Goal: Task Accomplishment & Management: Use online tool/utility

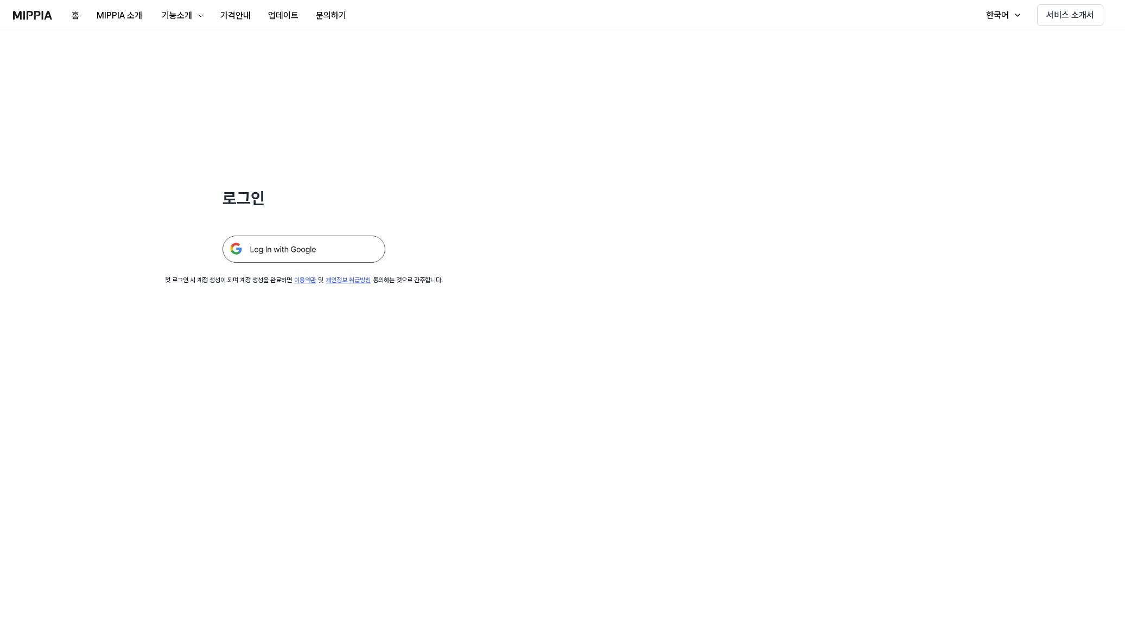
click at [339, 249] on img at bounding box center [304, 249] width 163 height 27
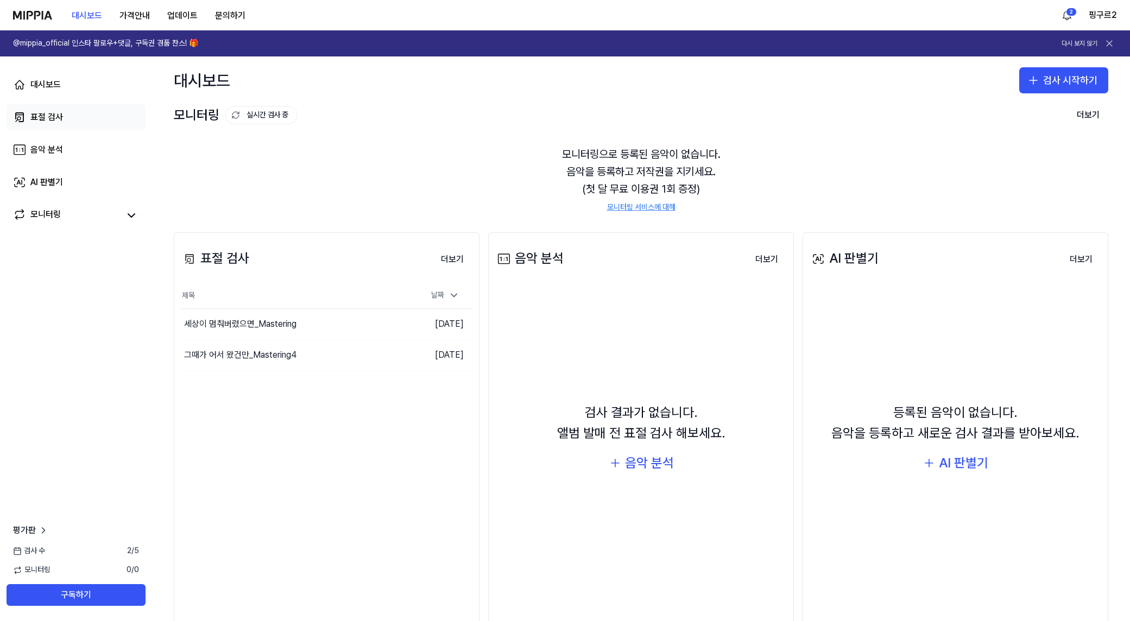
click at [87, 111] on link "표절 검사" at bounding box center [76, 117] width 139 height 26
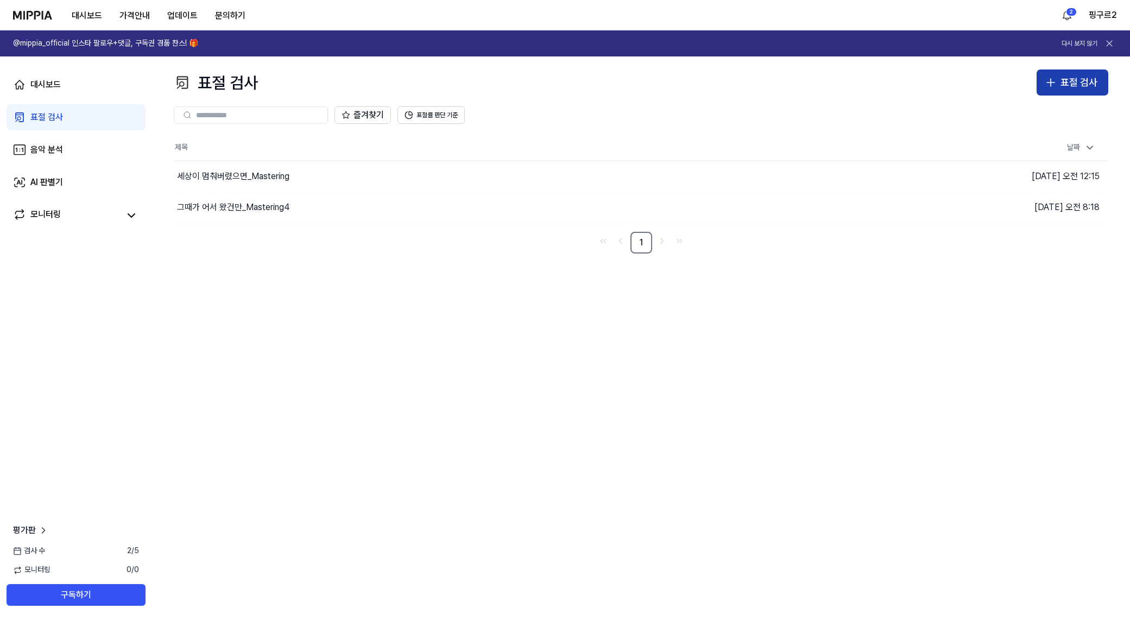
click at [1054, 83] on icon "button" at bounding box center [1051, 83] width 8 height 0
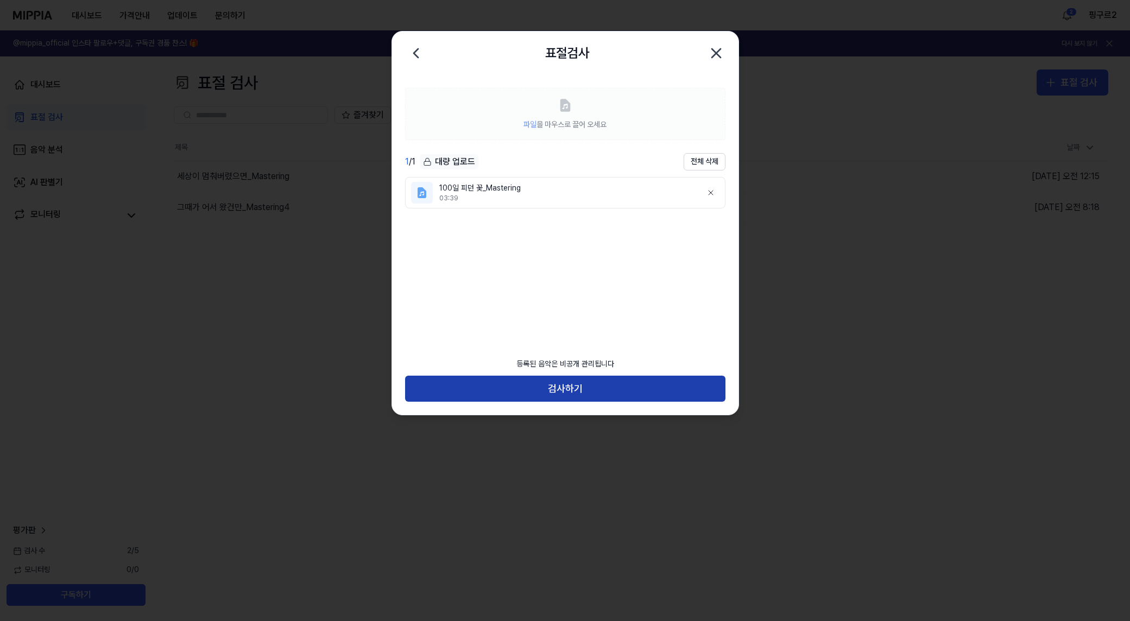
click at [676, 384] on button "검사하기" at bounding box center [565, 389] width 320 height 26
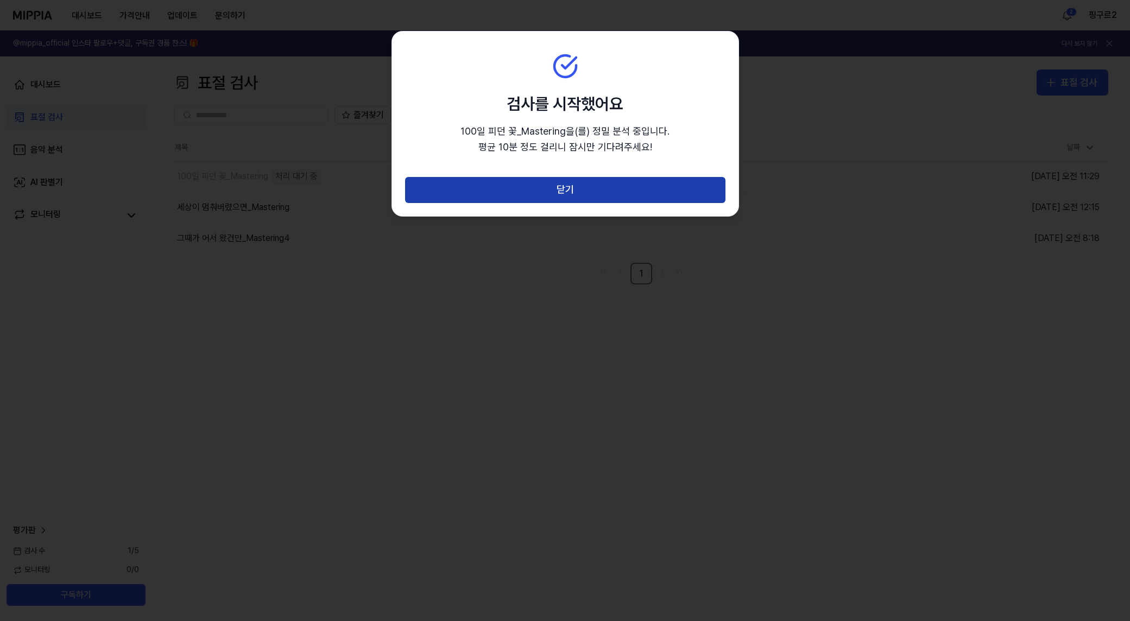
click at [649, 186] on button "닫기" at bounding box center [565, 190] width 320 height 26
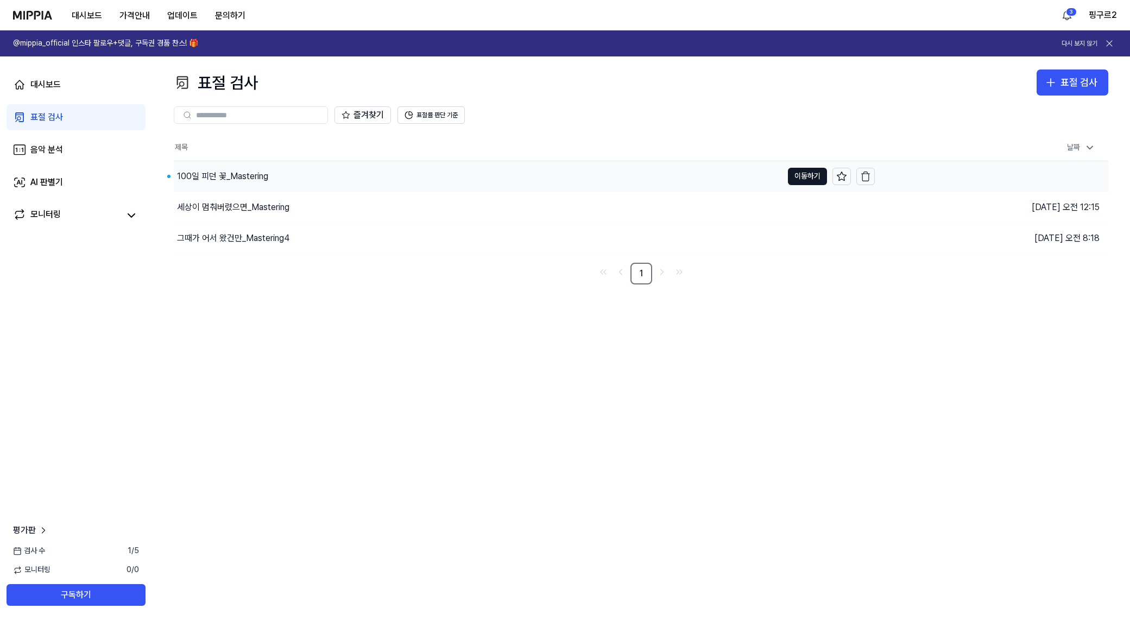
drag, startPoint x: 316, startPoint y: 175, endPoint x: 324, endPoint y: 177, distance: 7.8
click at [316, 175] on div "100일 피던 꽃_Mastering" at bounding box center [478, 176] width 608 height 30
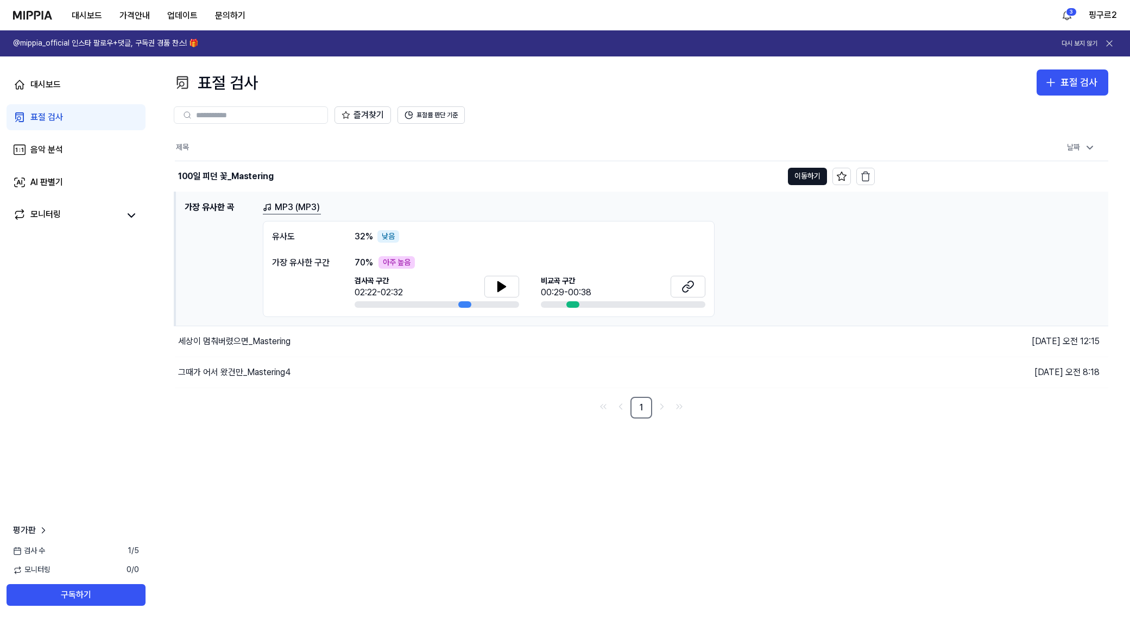
click at [483, 279] on div "검사곡 구간 02:22-02:32" at bounding box center [436, 288] width 164 height 24
click at [796, 170] on button "이동하기" at bounding box center [807, 176] width 39 height 17
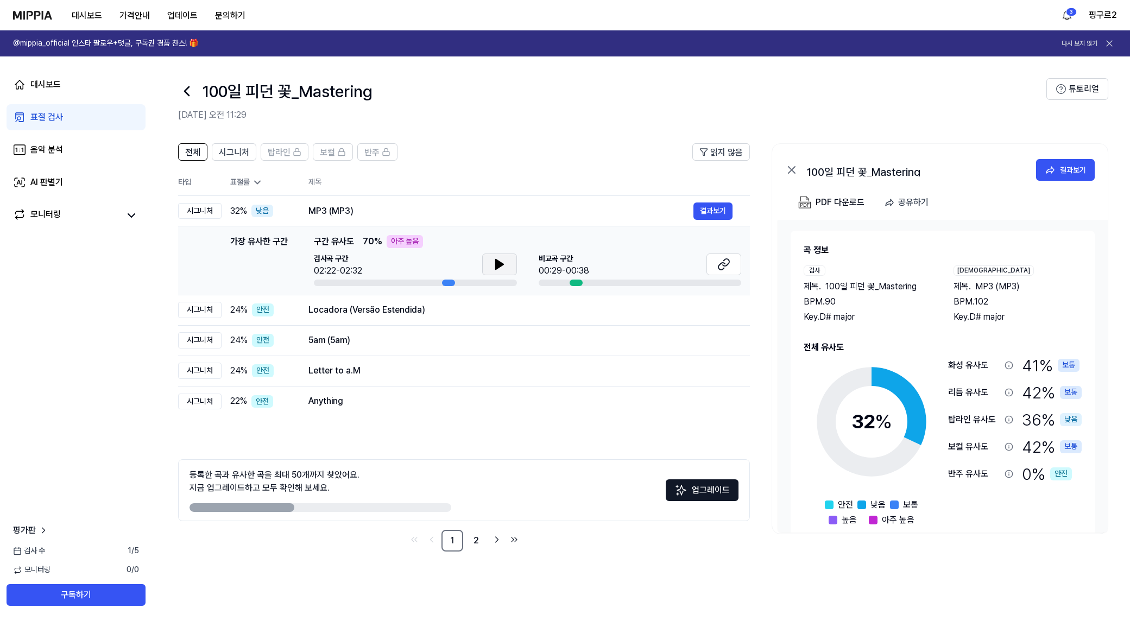
click at [498, 261] on icon at bounding box center [499, 264] width 8 height 10
click at [390, 244] on div "아주 높음" at bounding box center [404, 241] width 36 height 13
drag, startPoint x: 442, startPoint y: 240, endPoint x: 532, endPoint y: 242, distance: 90.1
click at [512, 240] on div "가장 유사한 구간 구간 유사도 70 % 아주 높음" at bounding box center [527, 241] width 427 height 13
click at [572, 281] on div at bounding box center [575, 283] width 13 height 7
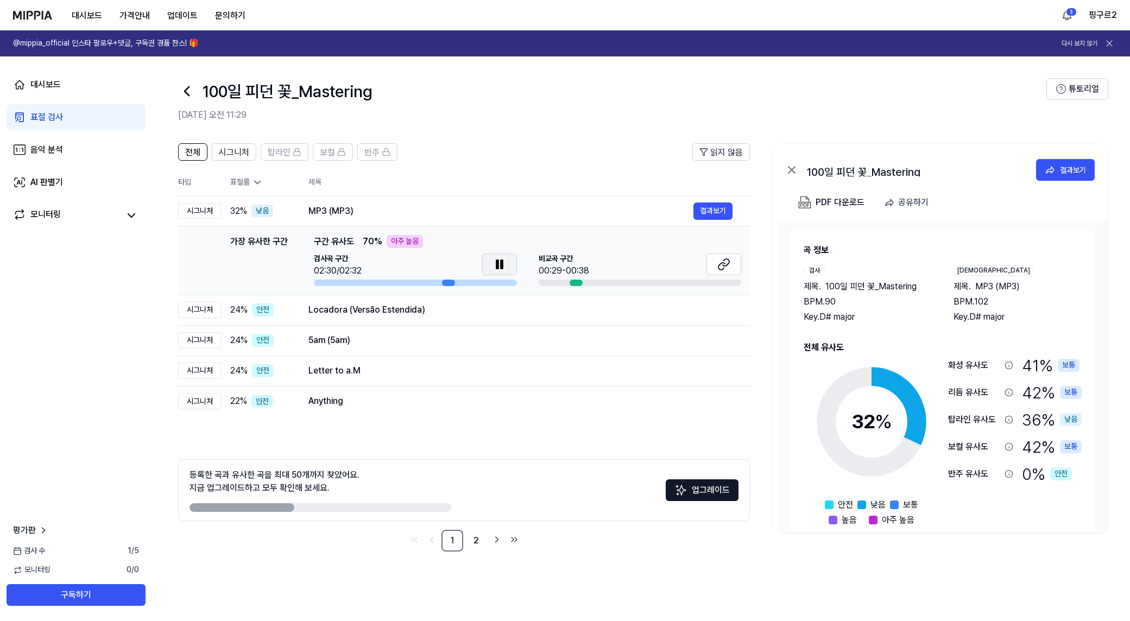
click at [489, 261] on button at bounding box center [499, 264] width 35 height 22
click at [327, 210] on div "MP3 (MP3)" at bounding box center [500, 211] width 385 height 13
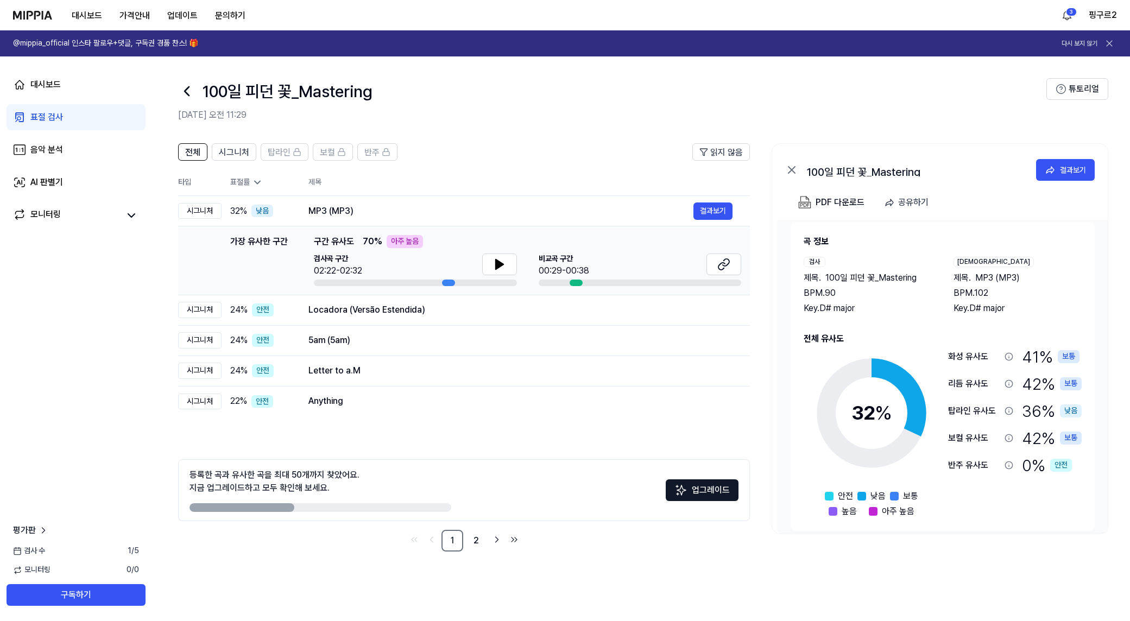
scroll to position [18, 0]
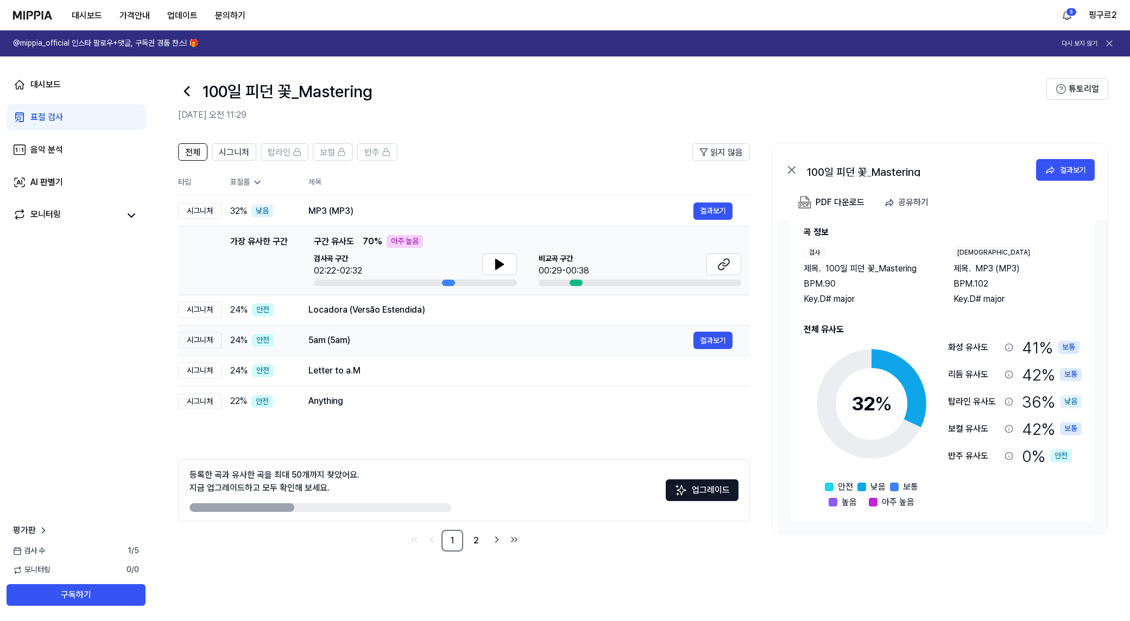
click at [475, 334] on div "5am (5am)" at bounding box center [500, 340] width 385 height 13
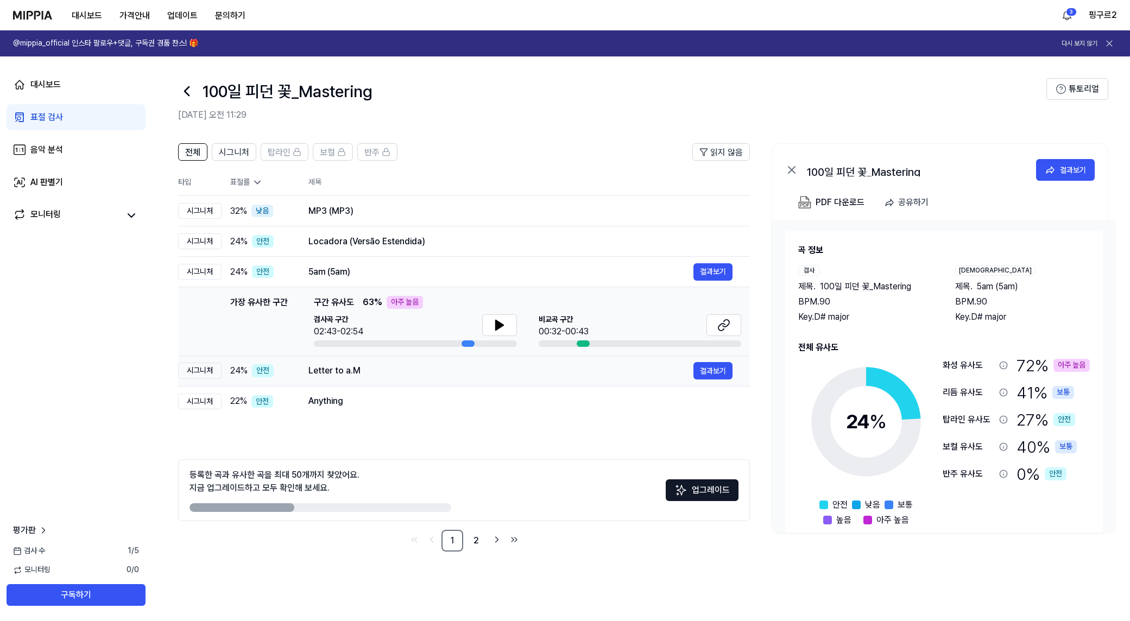
click at [424, 385] on td "Letter to a.M 결과보기" at bounding box center [520, 371] width 459 height 30
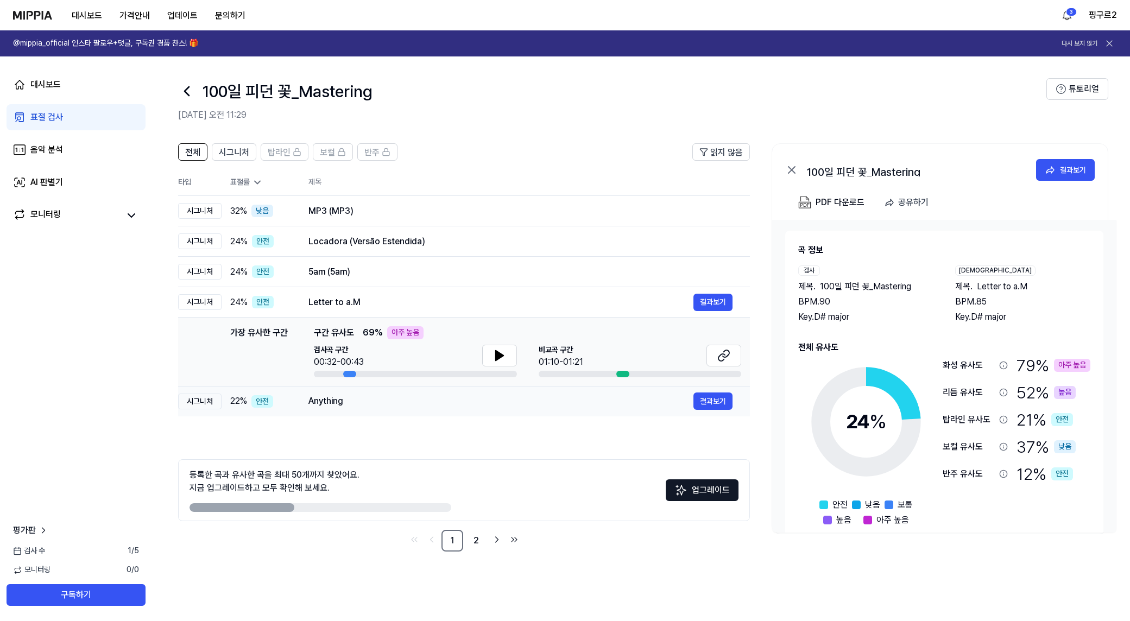
click at [406, 401] on div "Anything" at bounding box center [500, 401] width 385 height 13
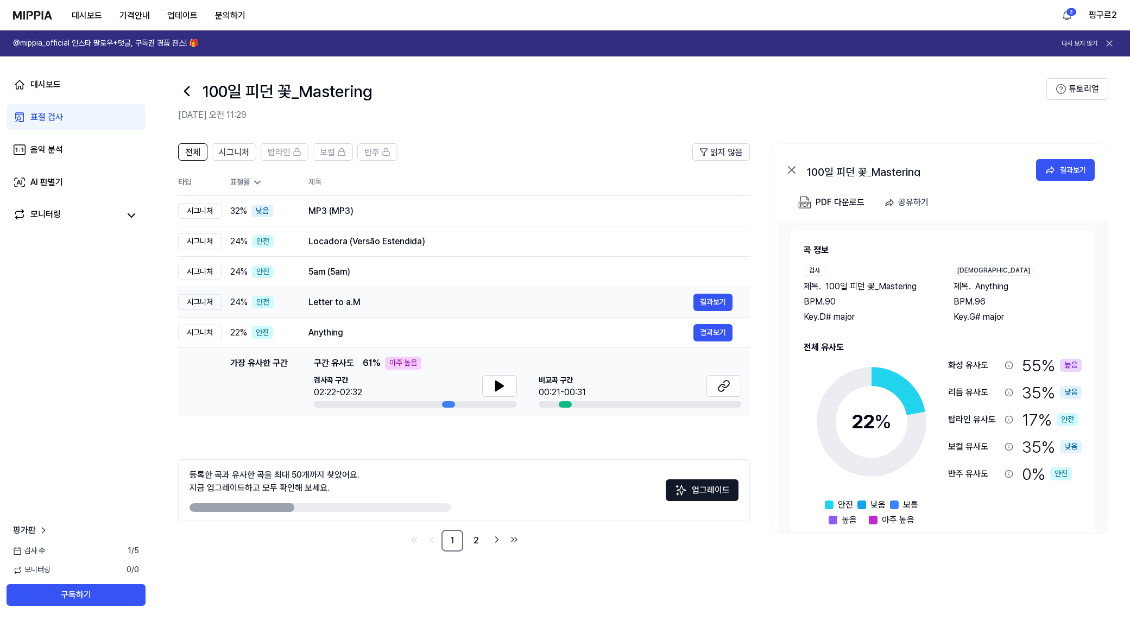
click at [421, 310] on div "Letter to a.M 결과보기" at bounding box center [520, 302] width 424 height 17
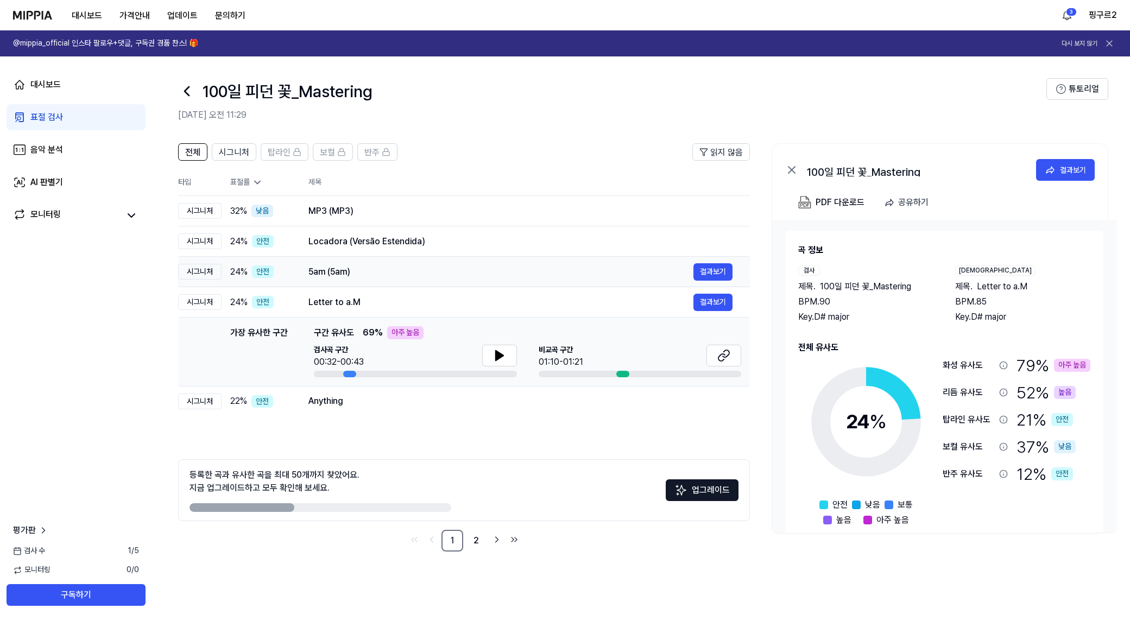
click at [436, 281] on td "5am (5am) 결과보기" at bounding box center [520, 272] width 459 height 30
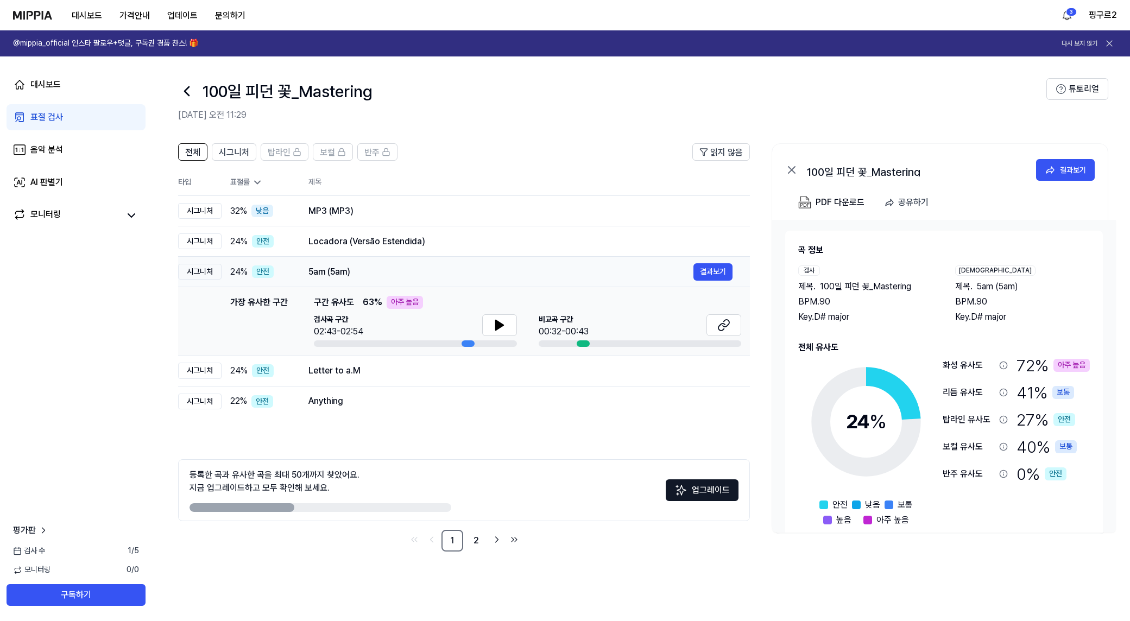
click at [441, 258] on td "5am (5am) 결과보기" at bounding box center [520, 272] width 459 height 30
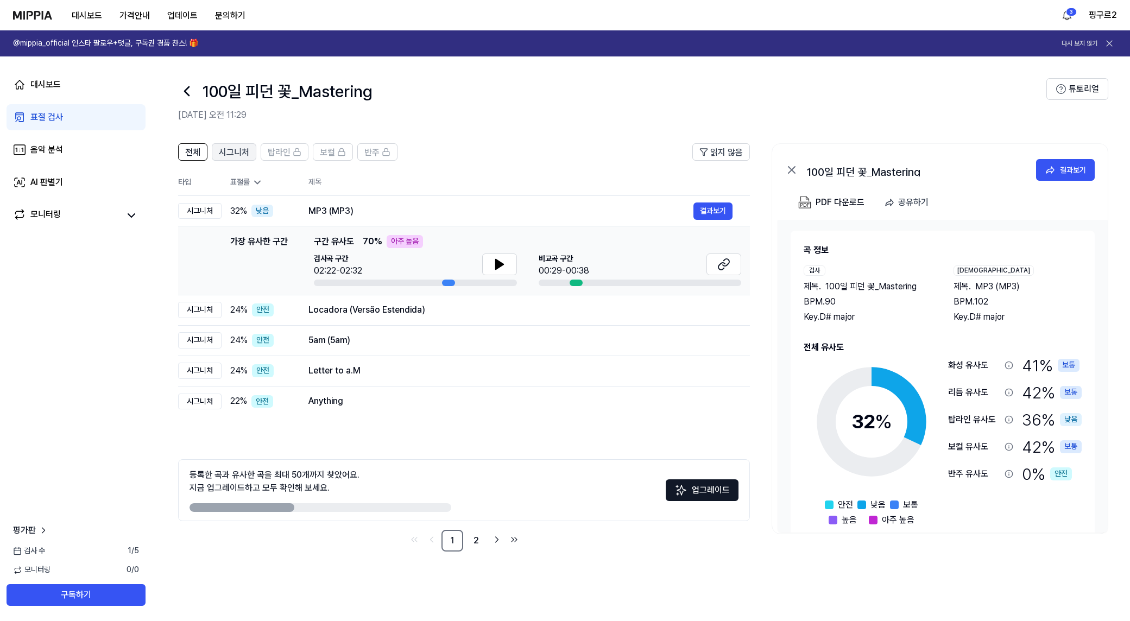
click at [217, 145] on button "시그니처" at bounding box center [234, 151] width 45 height 17
click at [198, 148] on span "전체" at bounding box center [192, 152] width 15 height 13
drag, startPoint x: 340, startPoint y: 260, endPoint x: 414, endPoint y: 264, distance: 73.4
click at [409, 264] on div "검사곡 구간 02:22-02:32" at bounding box center [415, 265] width 203 height 24
drag, startPoint x: 434, startPoint y: 268, endPoint x: 445, endPoint y: 273, distance: 12.4
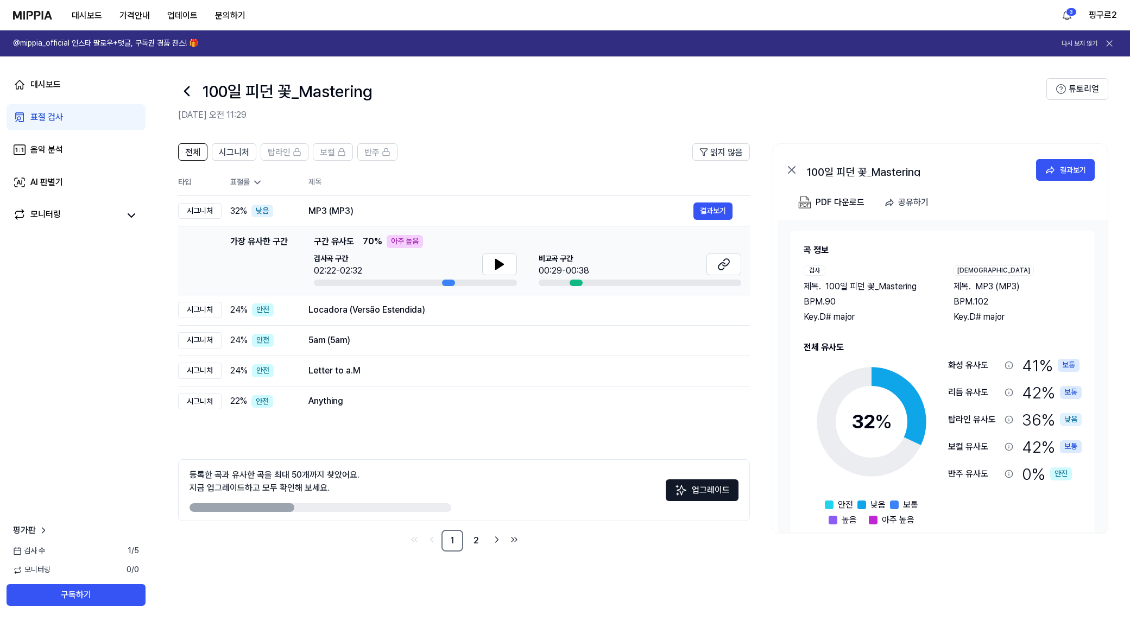
click at [445, 273] on div "검사곡 구간 02:22-02:32" at bounding box center [415, 265] width 203 height 24
click at [414, 214] on div "MP3 (MP3)" at bounding box center [500, 211] width 385 height 13
drag, startPoint x: 886, startPoint y: 175, endPoint x: 920, endPoint y: 176, distance: 33.7
click at [905, 175] on div "100일 피던 꽃_Mastering" at bounding box center [915, 169] width 217 height 13
click at [783, 171] on div "100일 피던 꽃_Mastering 결과보기" at bounding box center [939, 168] width 335 height 48
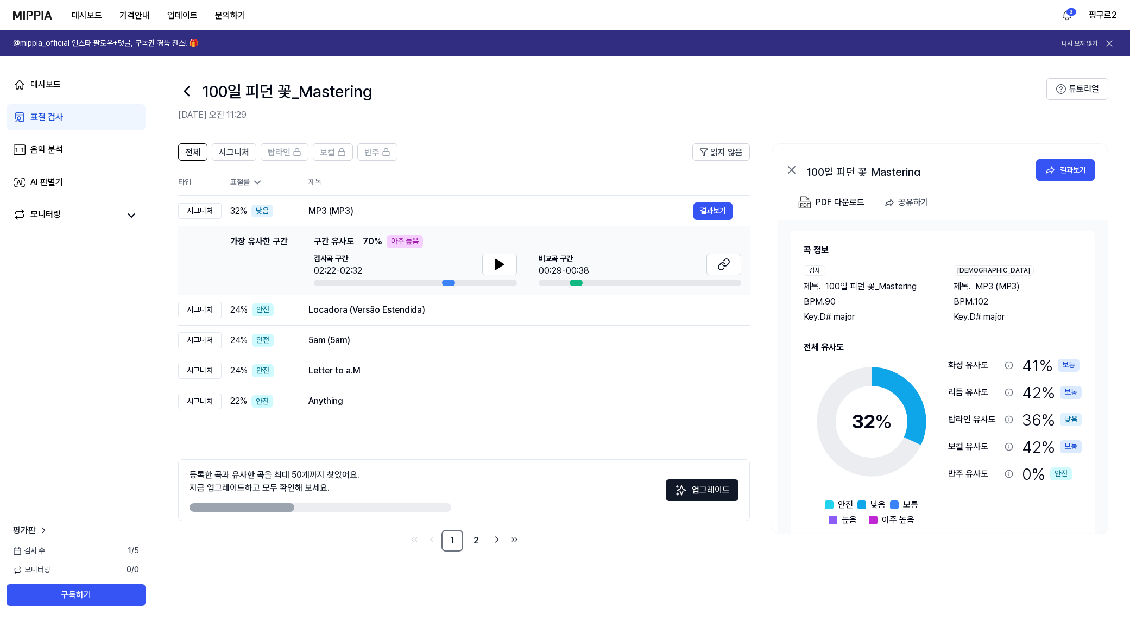
click at [784, 170] on div "100일 피던 꽃_Mastering 결과보기" at bounding box center [939, 168] width 335 height 48
click at [787, 168] on icon at bounding box center [791, 169] width 13 height 13
click at [794, 169] on icon at bounding box center [791, 169] width 13 height 13
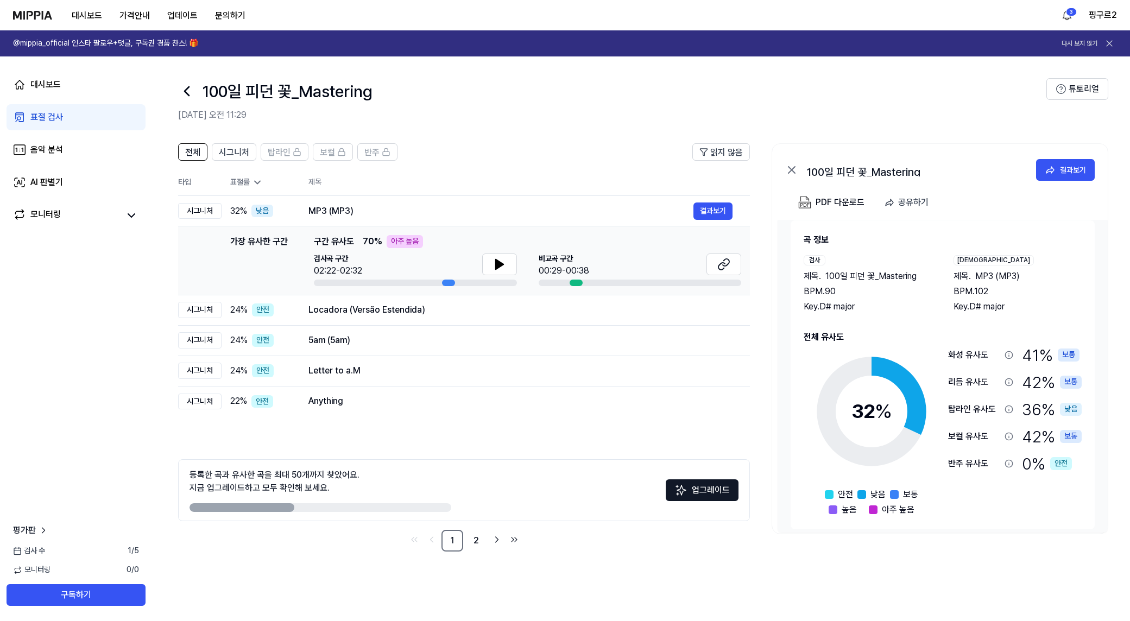
scroll to position [18, 0]
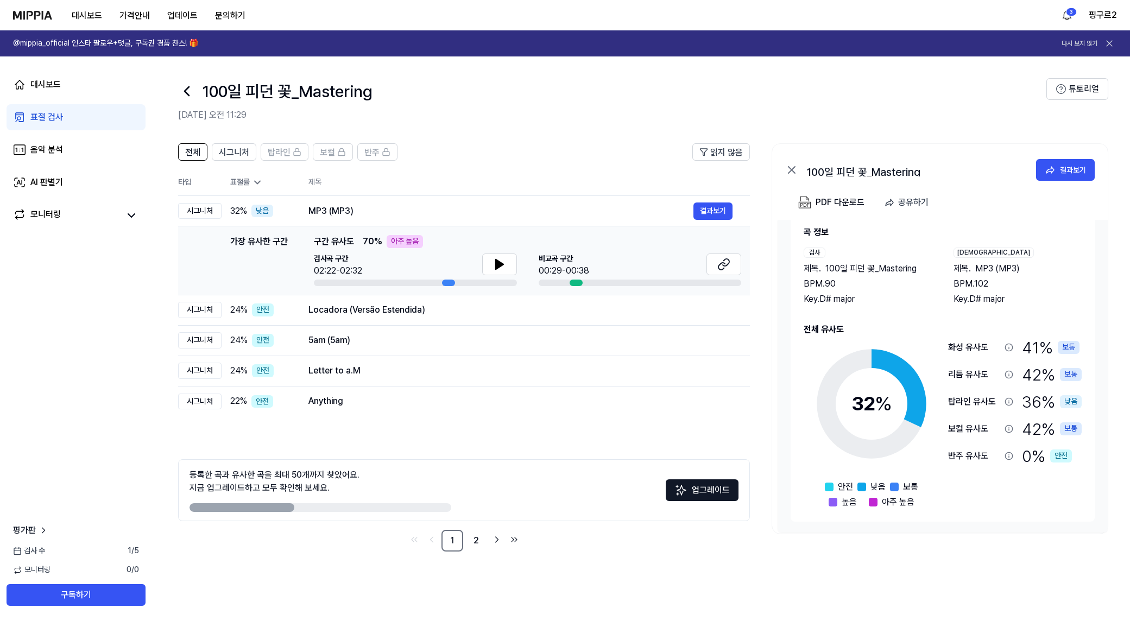
click at [312, 269] on div "가장 유사한 구간 가장 유사한 구간 구간 유사도 70 % 아주 높음 검사곡 구간 02:22-02:32 비교곡 구간 00:29-00:38 결과보기" at bounding box center [464, 260] width 554 height 51
click at [257, 185] on icon at bounding box center [257, 182] width 11 height 11
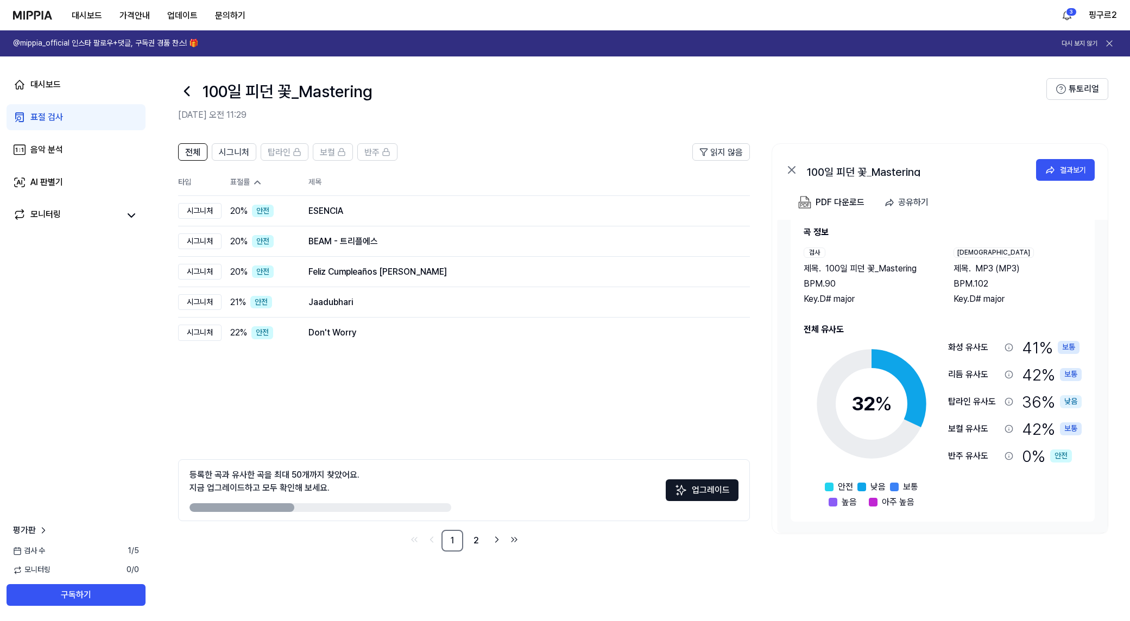
click at [239, 181] on div "표절률" at bounding box center [260, 182] width 61 height 11
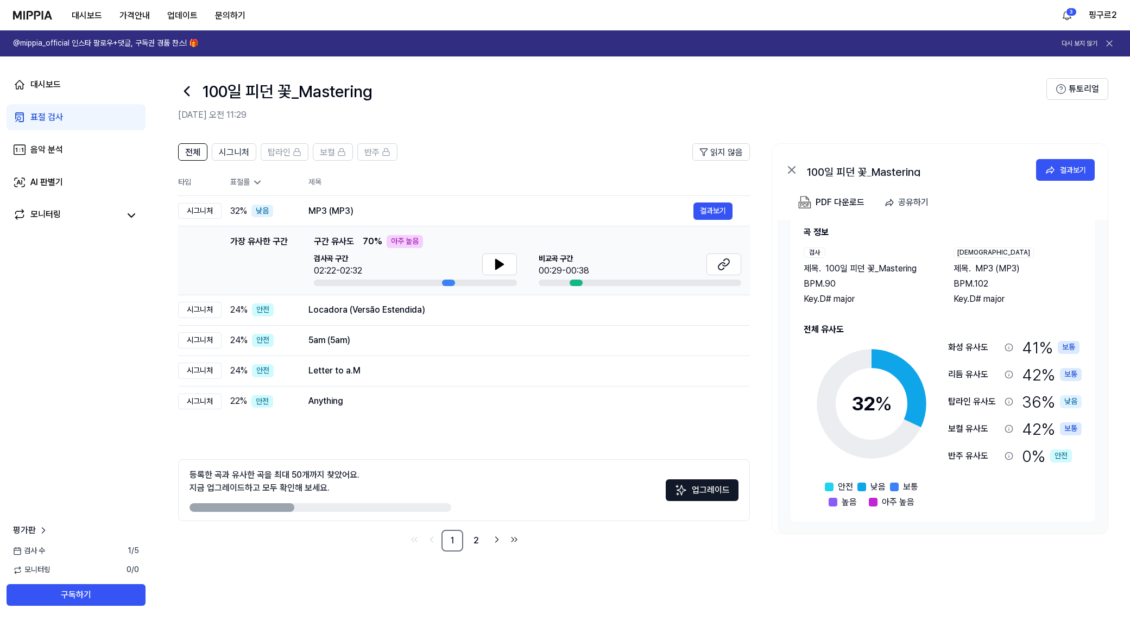
click at [249, 181] on div "표절률" at bounding box center [260, 182] width 61 height 11
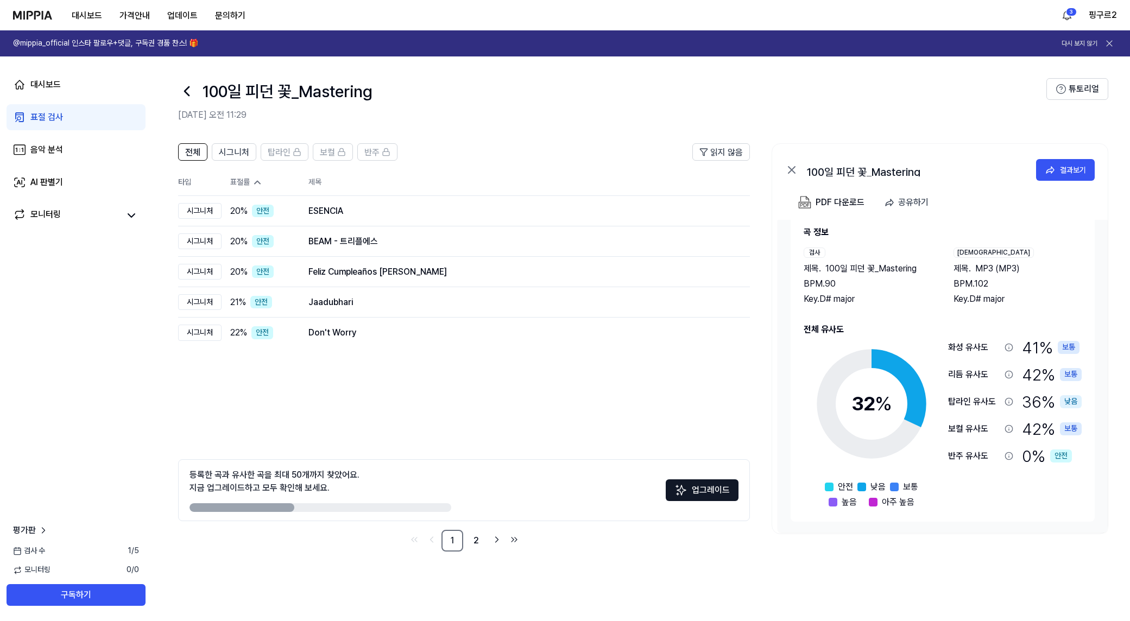
click at [249, 181] on div "표절률" at bounding box center [260, 182] width 61 height 11
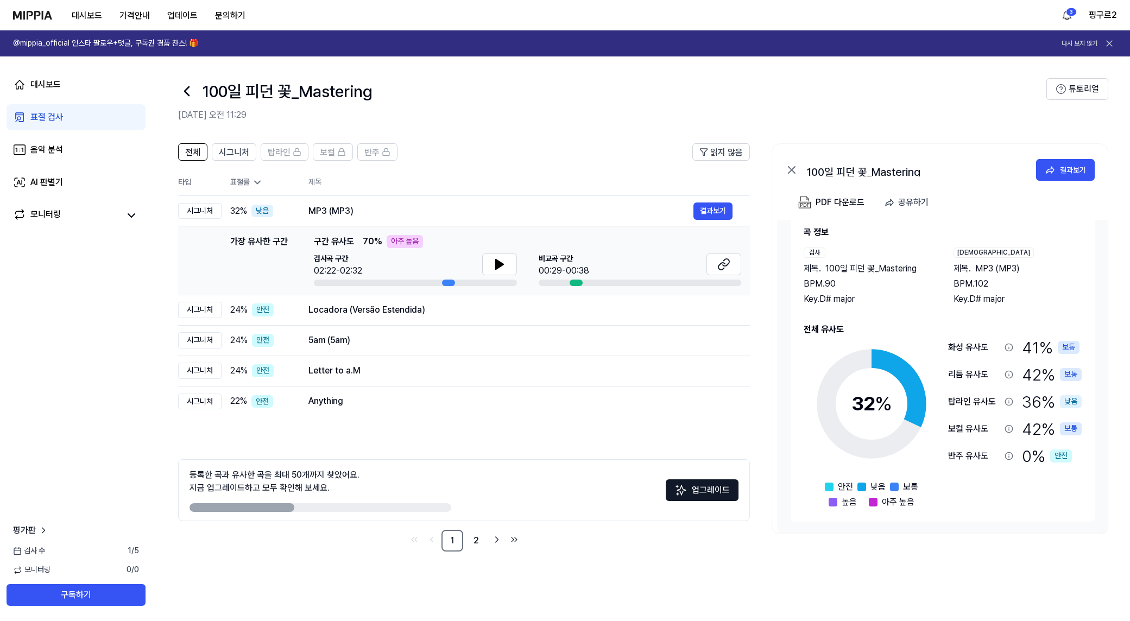
click at [251, 184] on div "표절률" at bounding box center [260, 182] width 61 height 11
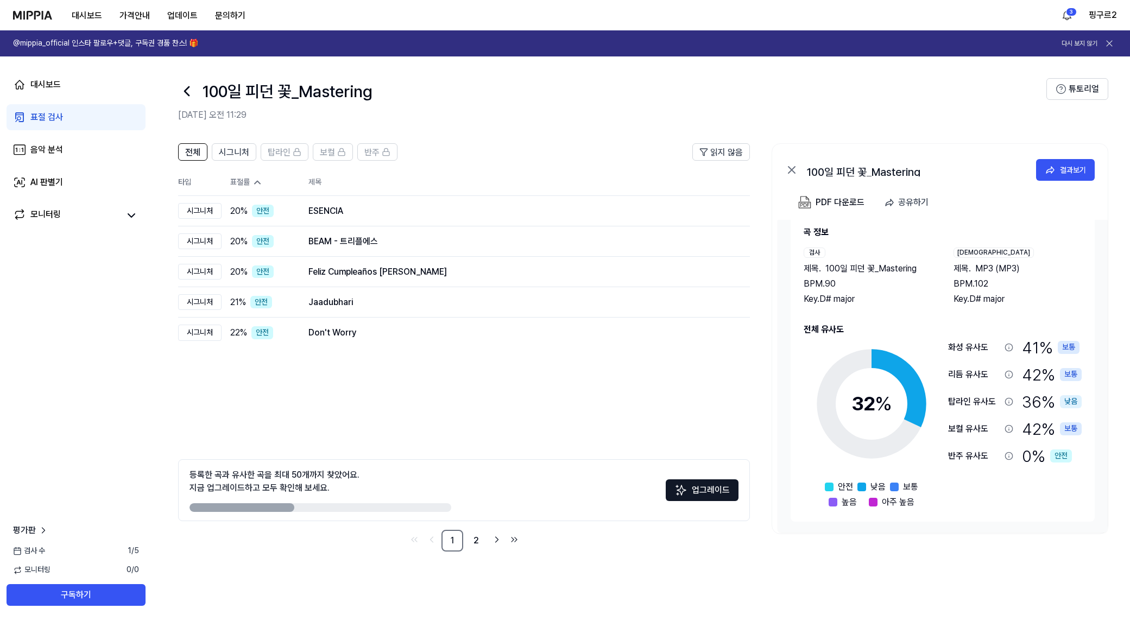
click at [252, 186] on icon at bounding box center [257, 182] width 11 height 11
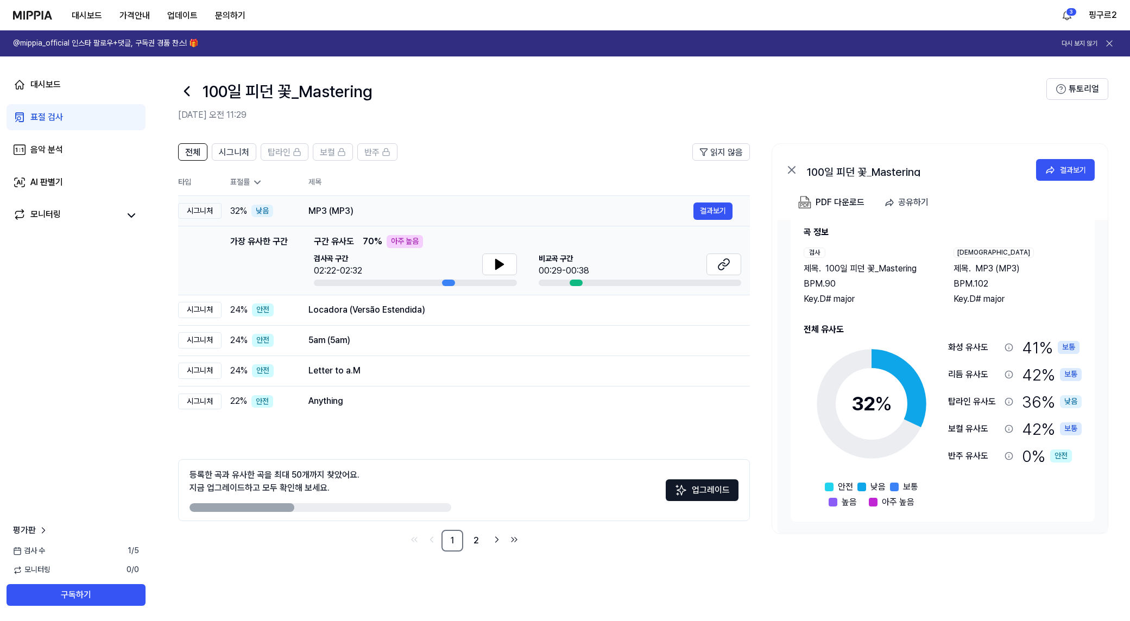
click at [262, 207] on div "낮음" at bounding box center [262, 211] width 22 height 13
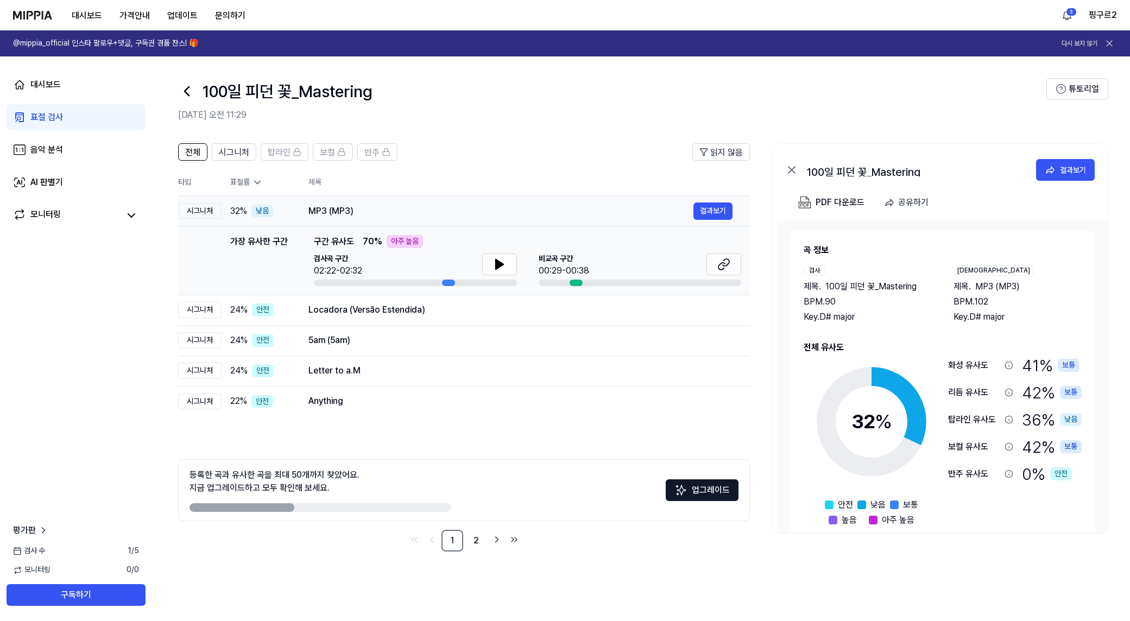
drag, startPoint x: 698, startPoint y: 215, endPoint x: 688, endPoint y: 224, distance: 13.0
click at [698, 215] on button "결과보기" at bounding box center [712, 210] width 39 height 17
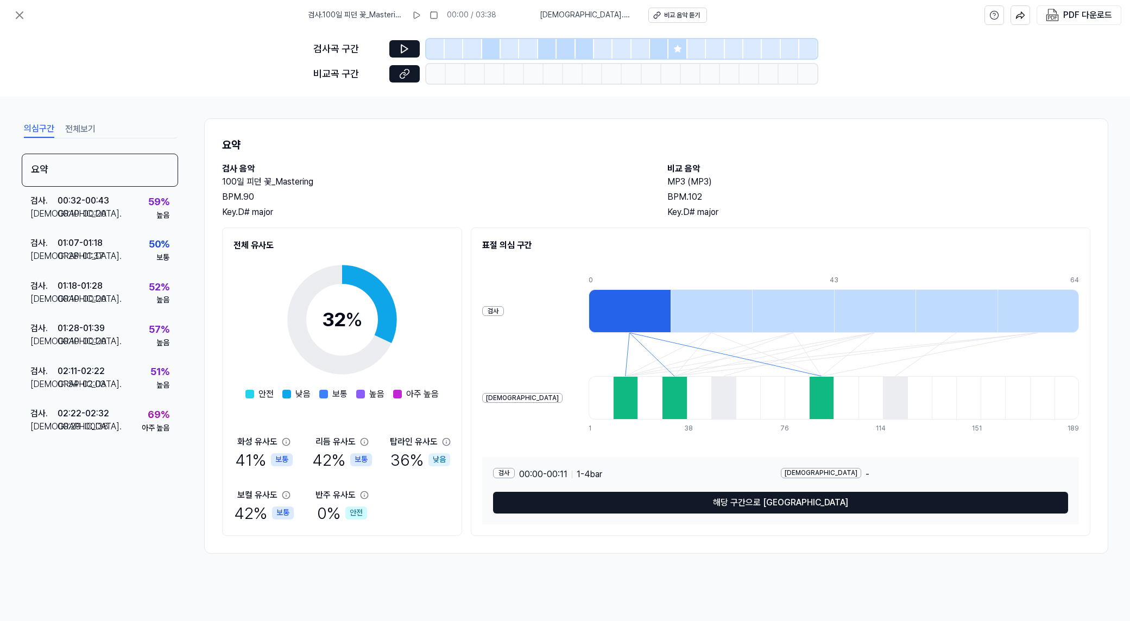
click at [670, 310] on div at bounding box center [711, 310] width 82 height 43
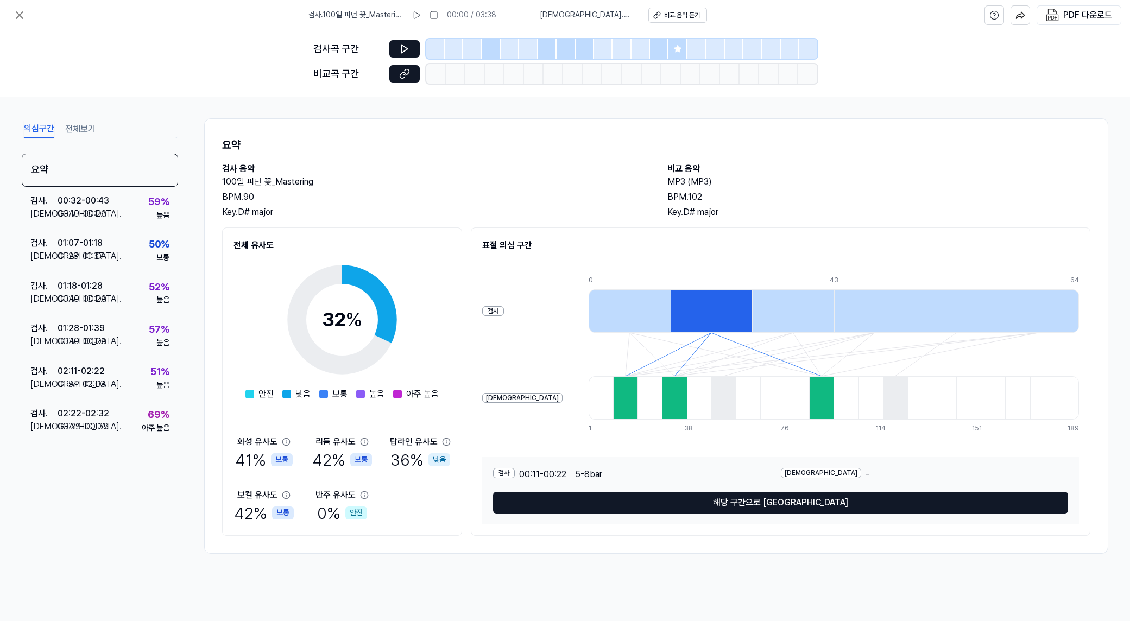
click at [752, 321] on div at bounding box center [793, 310] width 82 height 43
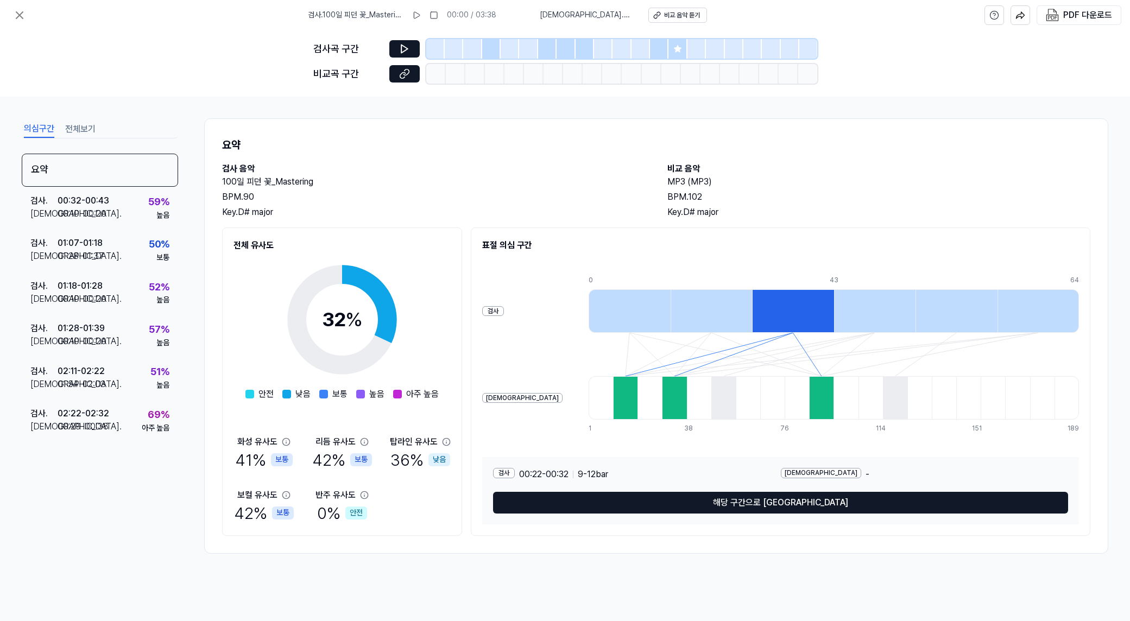
click at [588, 324] on div at bounding box center [629, 310] width 82 height 43
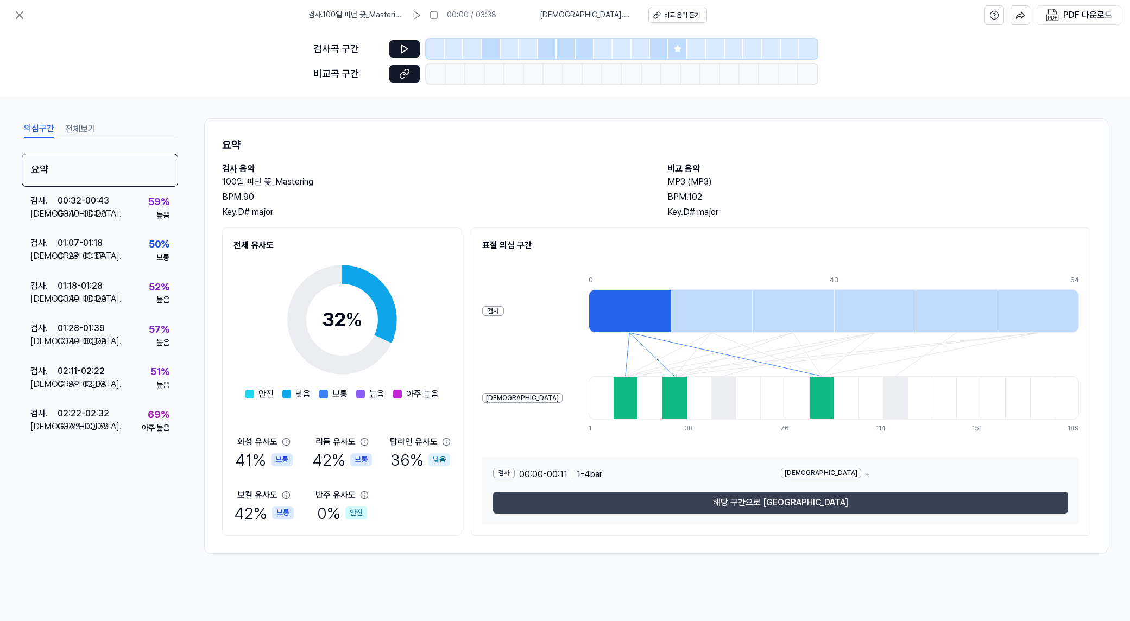
click at [674, 505] on button "해당 구간으로 [GEOGRAPHIC_DATA]" at bounding box center [780, 503] width 575 height 22
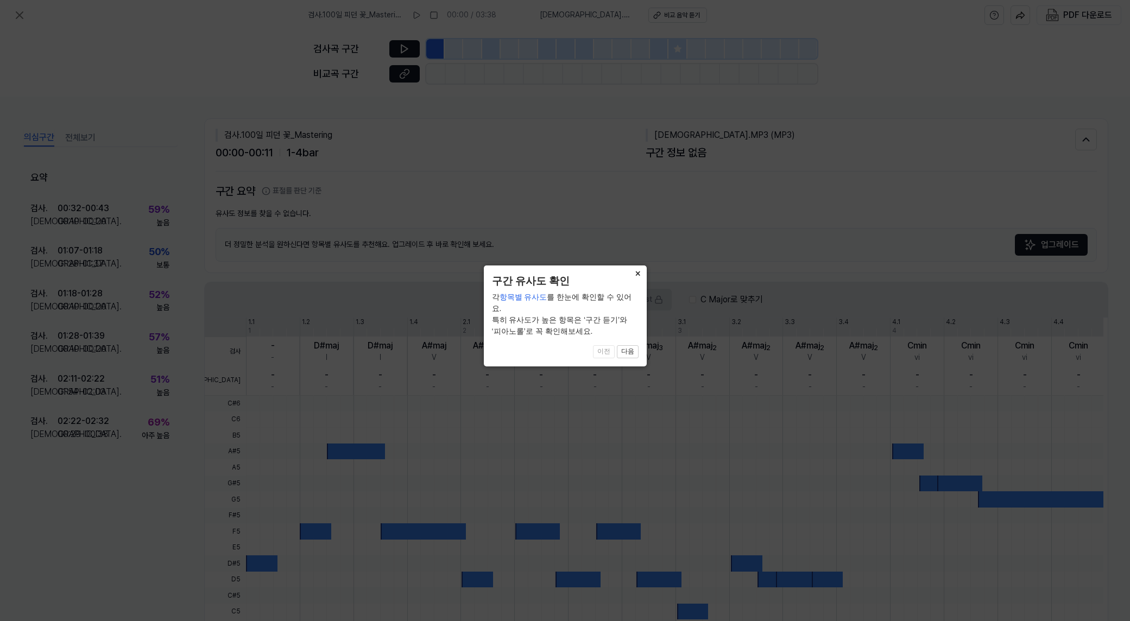
click at [632, 277] on button "×" at bounding box center [637, 272] width 17 height 15
